Goal: Transaction & Acquisition: Download file/media

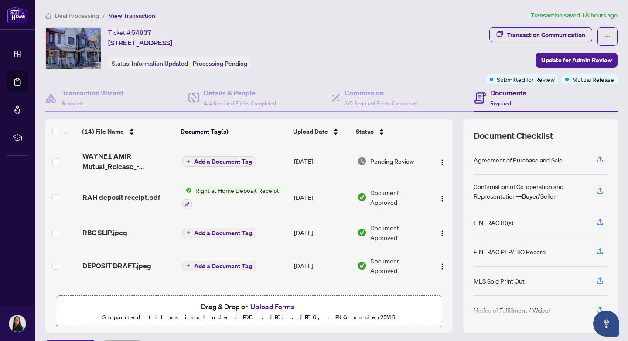
scroll to position [24, 0]
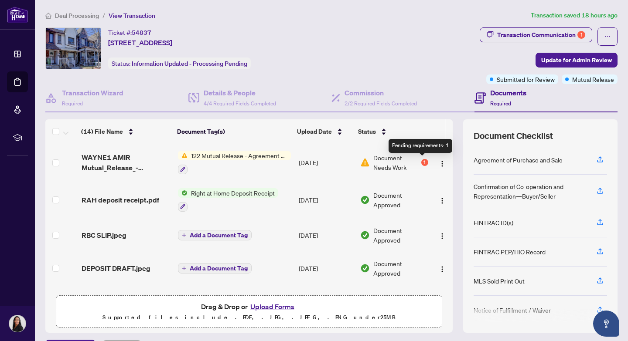
click at [422, 161] on div "1" at bounding box center [424, 162] width 7 height 7
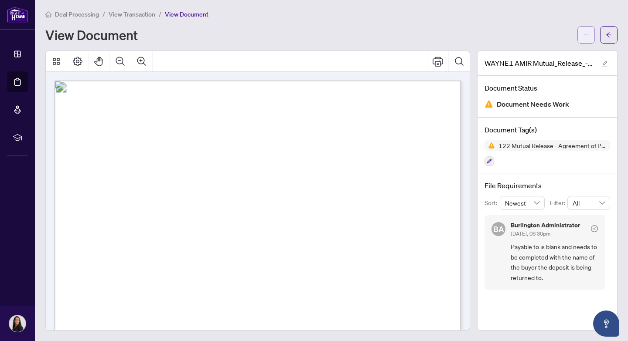
click at [587, 35] on icon "ellipsis" at bounding box center [586, 35] width 6 height 6
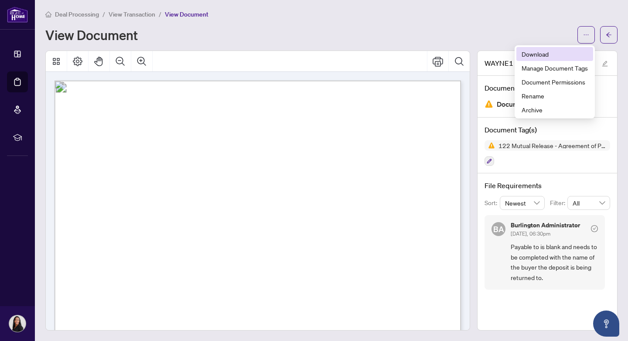
click at [533, 51] on span "Download" at bounding box center [554, 54] width 66 height 10
